Goal: Find specific page/section: Find specific page/section

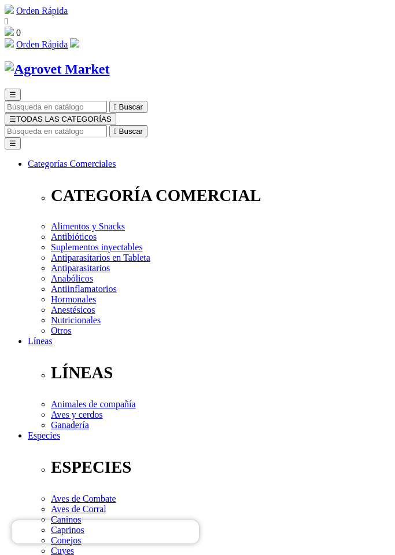
click at [16, 115] on span "☰" at bounding box center [12, 119] width 7 height 9
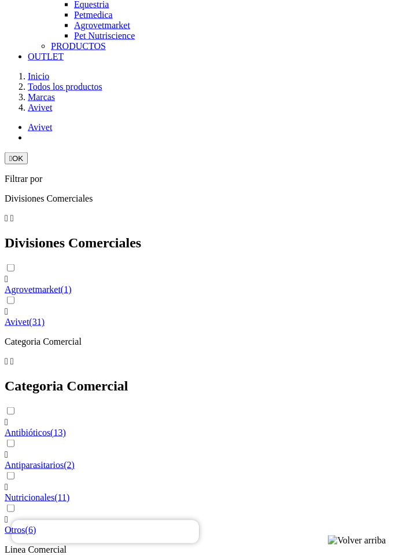
scroll to position [1244, 0]
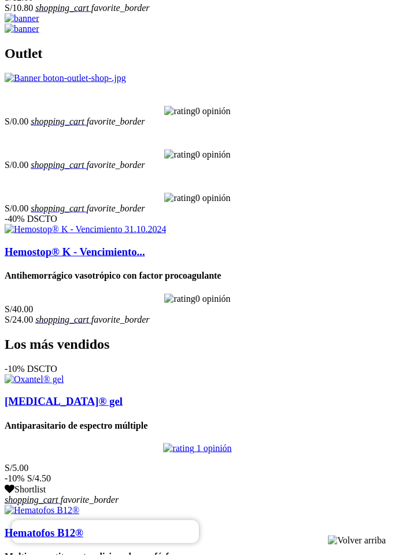
scroll to position [2449, 0]
